Goal: Book appointment/travel/reservation

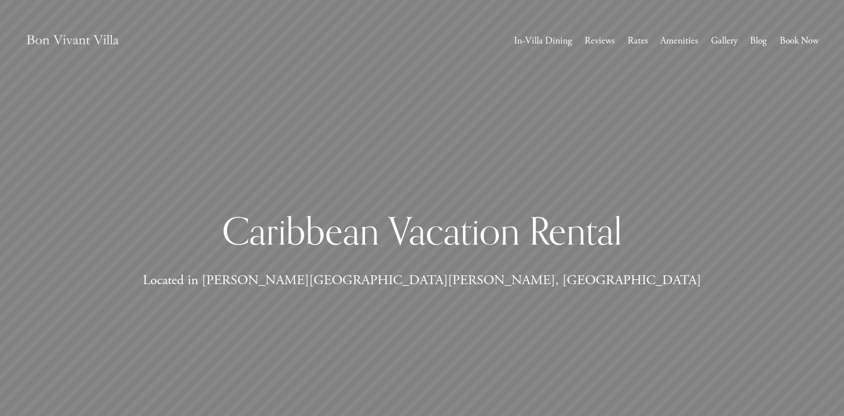
click at [648, 43] on link "Rates" at bounding box center [638, 40] width 20 height 17
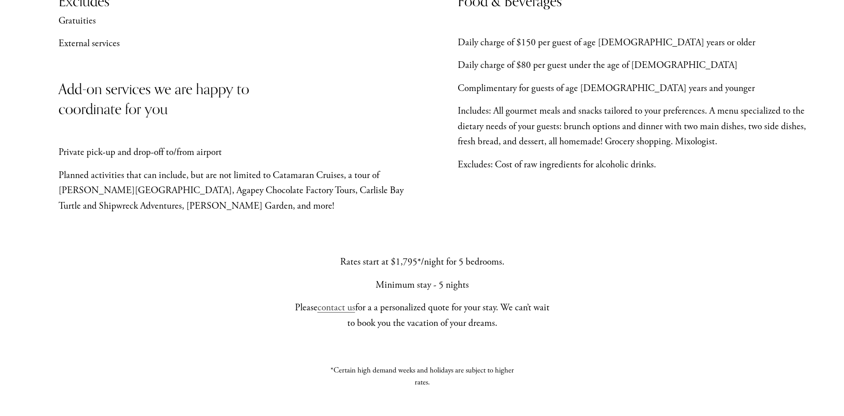
scroll to position [742, 0]
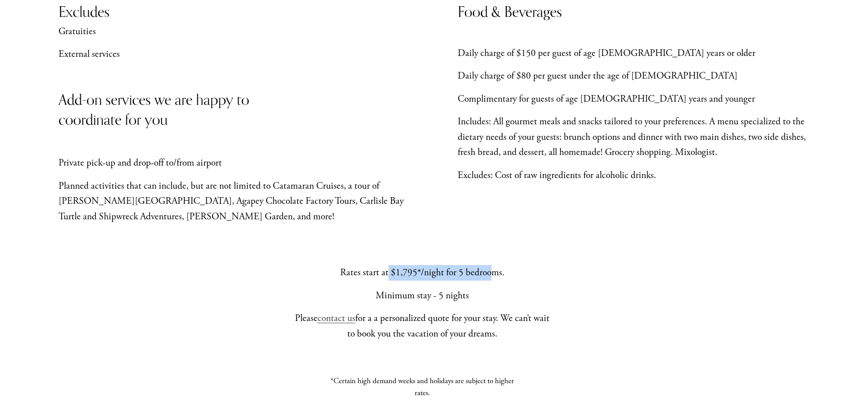
drag, startPoint x: 388, startPoint y: 277, endPoint x: 506, endPoint y: 255, distance: 120.0
click at [491, 274] on p "Rates start at $1,795*/night for 5 bedrooms." at bounding box center [421, 273] width 261 height 16
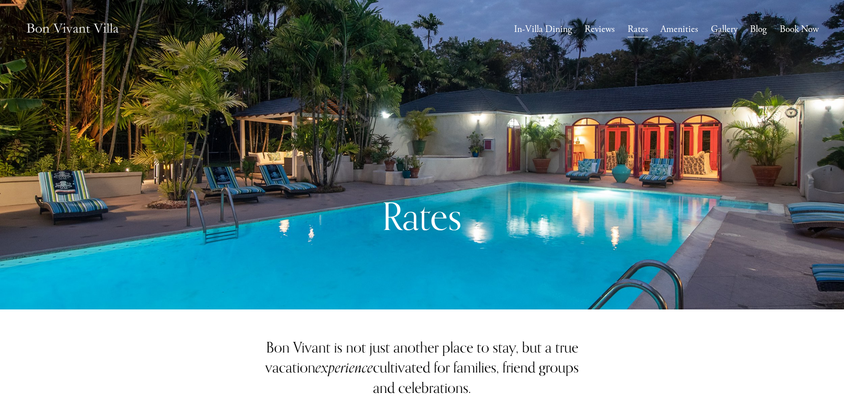
scroll to position [0, 0]
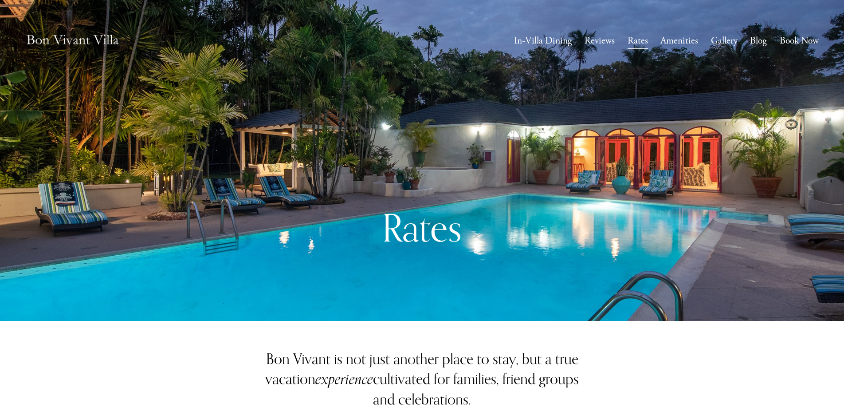
click at [602, 41] on link "Reviews" at bounding box center [600, 40] width 30 height 17
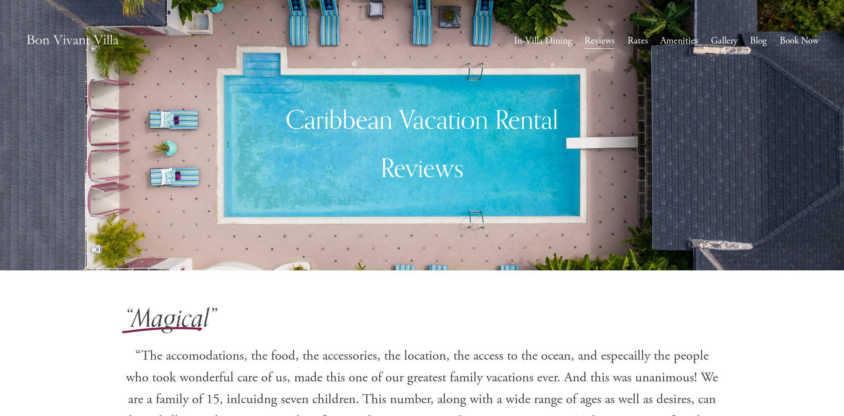
click at [729, 43] on link "Gallery" at bounding box center [724, 40] width 27 height 17
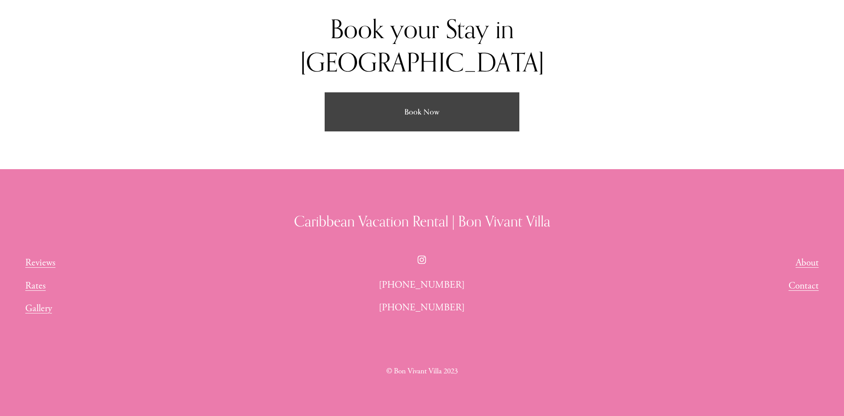
scroll to position [2243, 0]
